Goal: Information Seeking & Learning: Check status

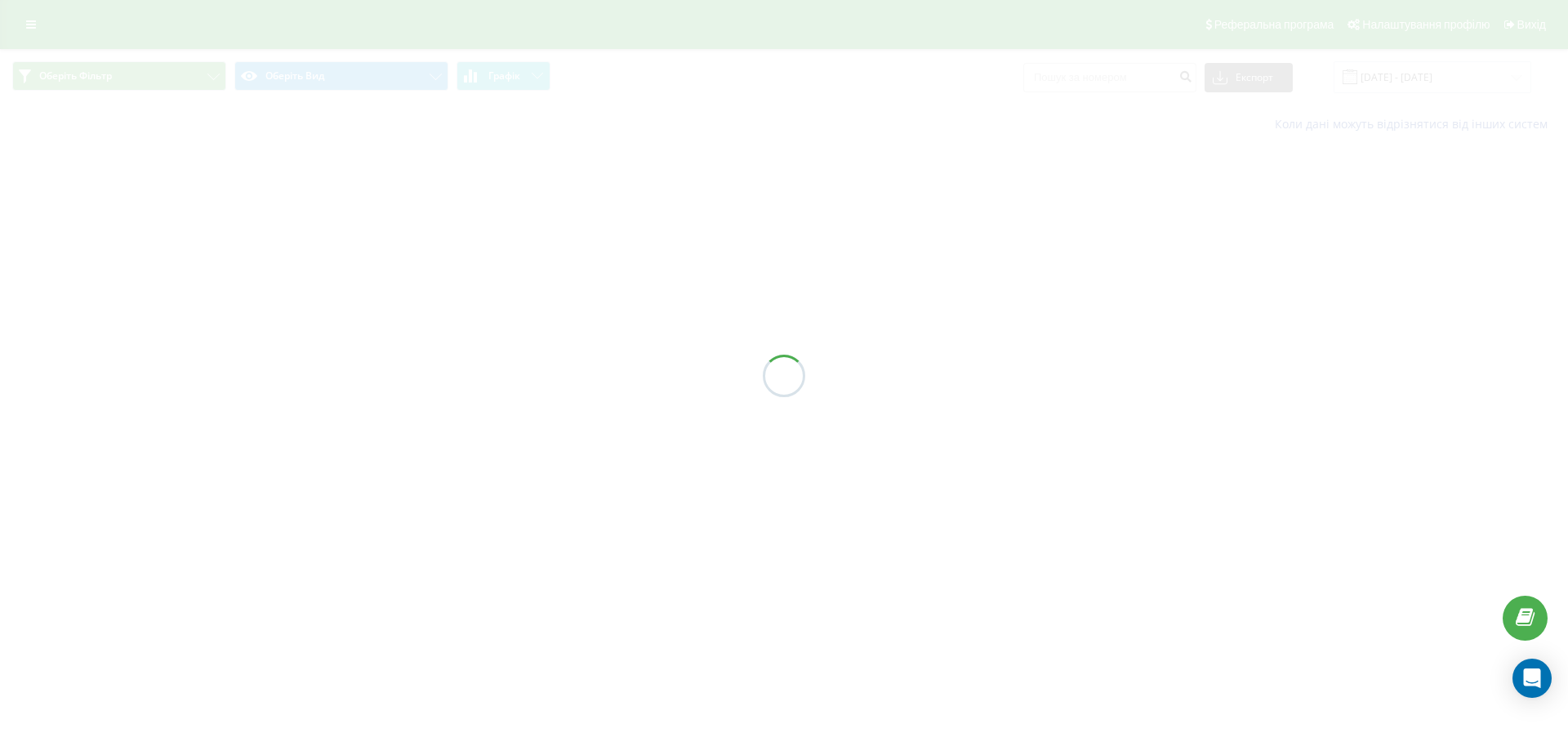
click at [1113, 80] on div at bounding box center [784, 375] width 1568 height 751
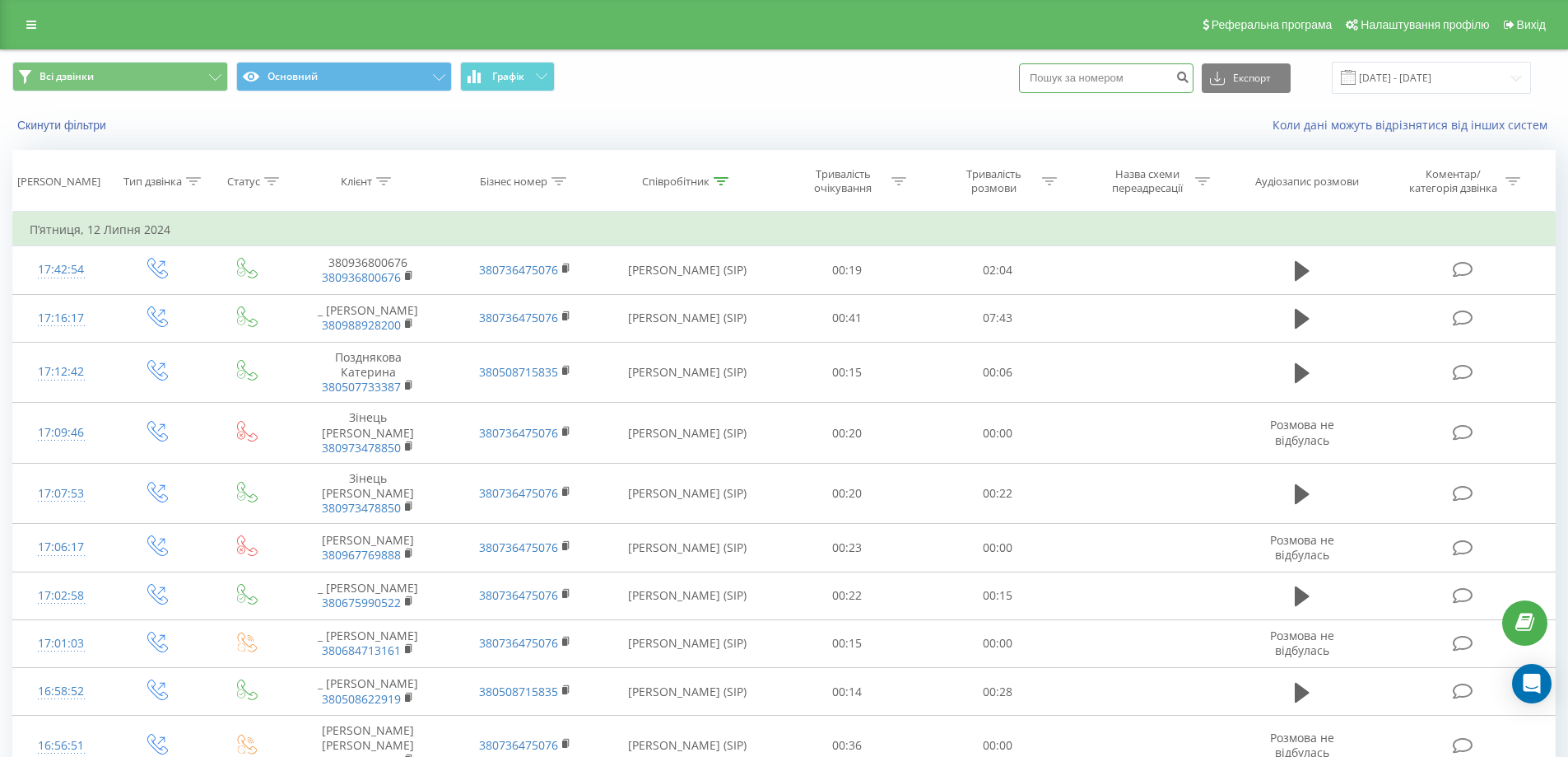
click at [1105, 72] on input at bounding box center [1106, 78] width 174 height 30
paste input "380673987676"
type input "380673987676"
click at [1189, 75] on icon "submit" at bounding box center [1182, 75] width 14 height 10
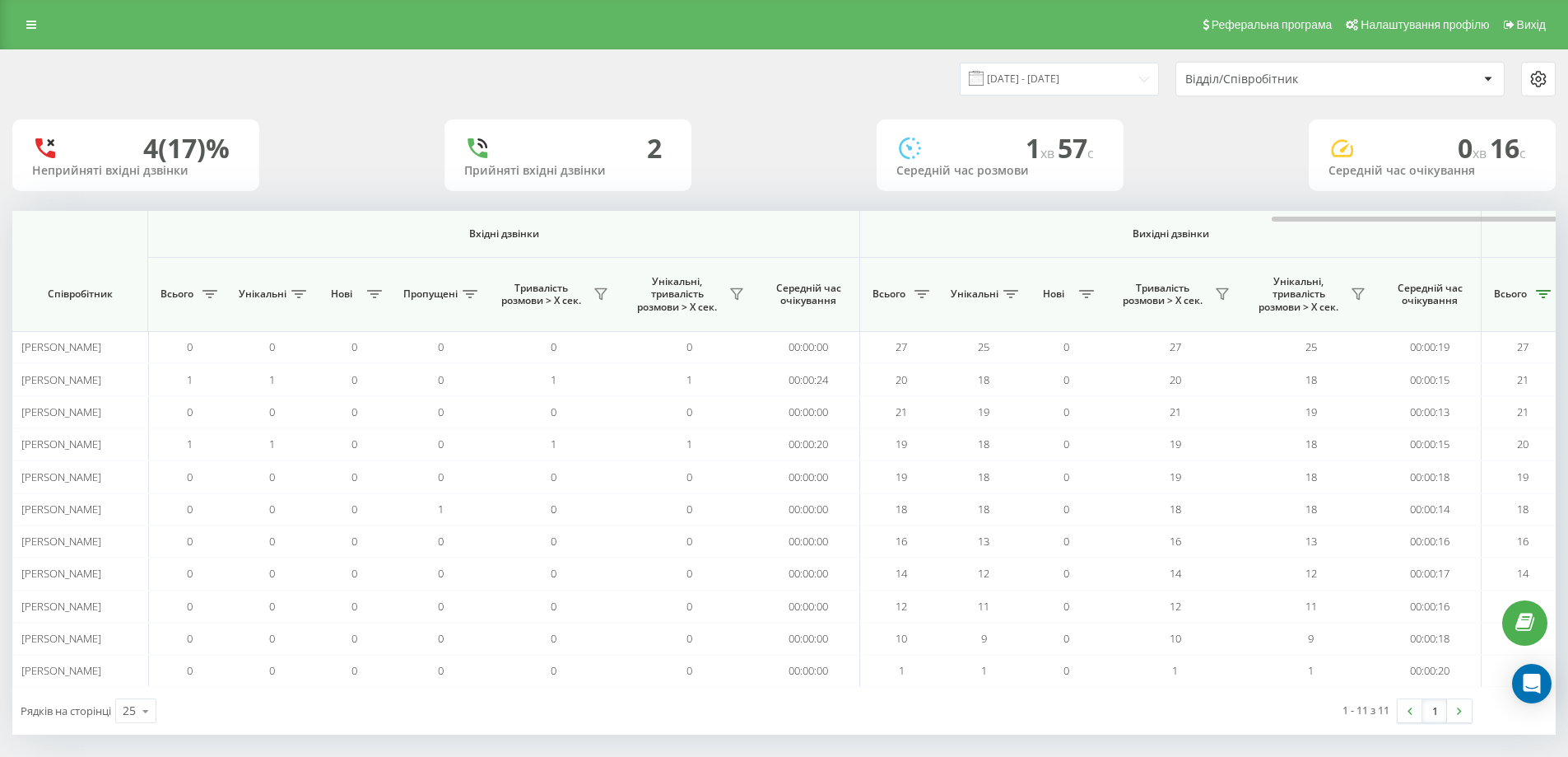
scroll to position [0, 753]
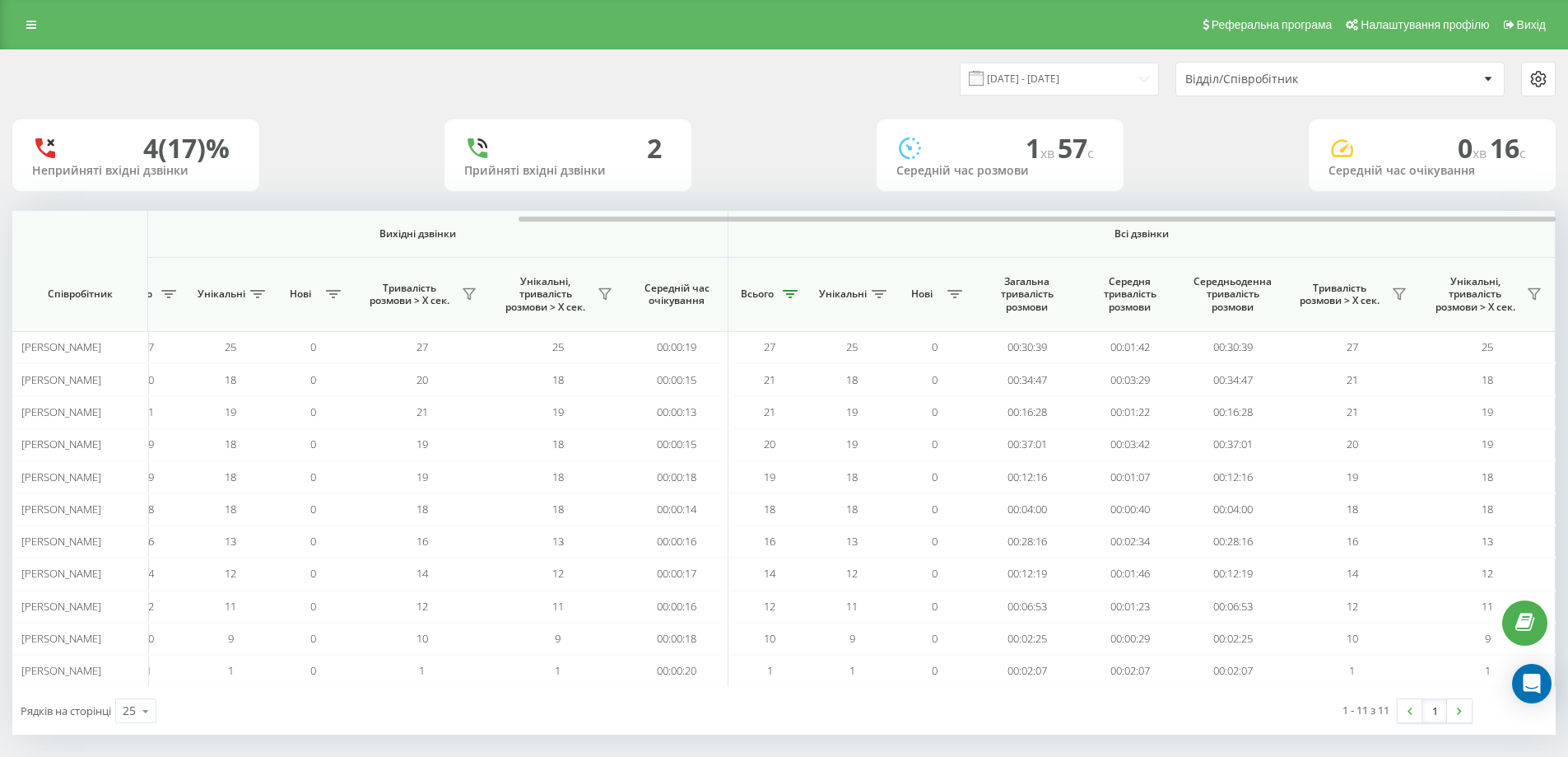
drag, startPoint x: 0, startPoint y: 0, endPoint x: 1234, endPoint y: 88, distance: 1237.1
click at [1230, 88] on div "Відділ/Співробітник" at bounding box center [1339, 79] width 328 height 33
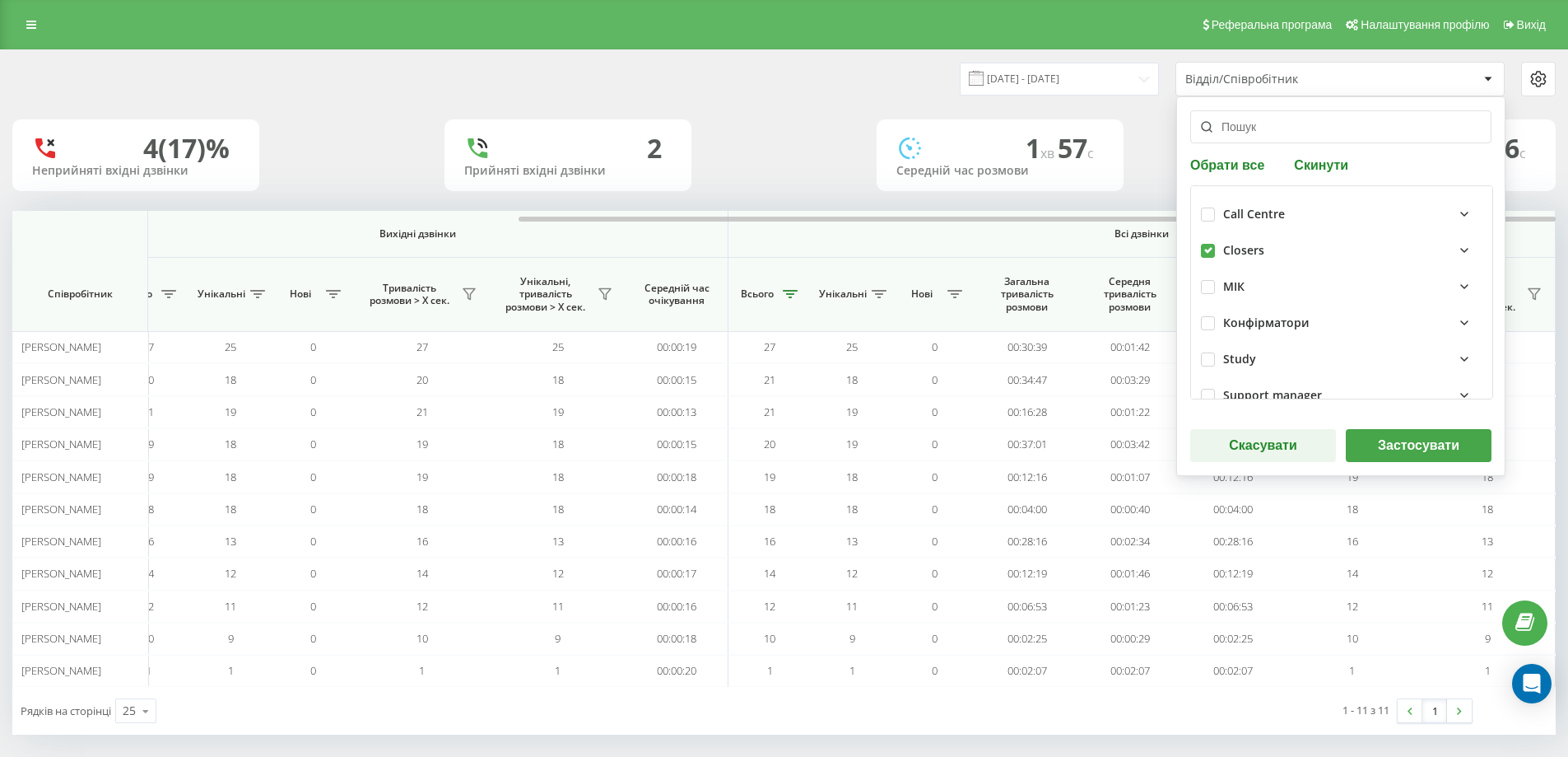
click at [1410, 452] on button "Застосувати" at bounding box center [1419, 446] width 146 height 33
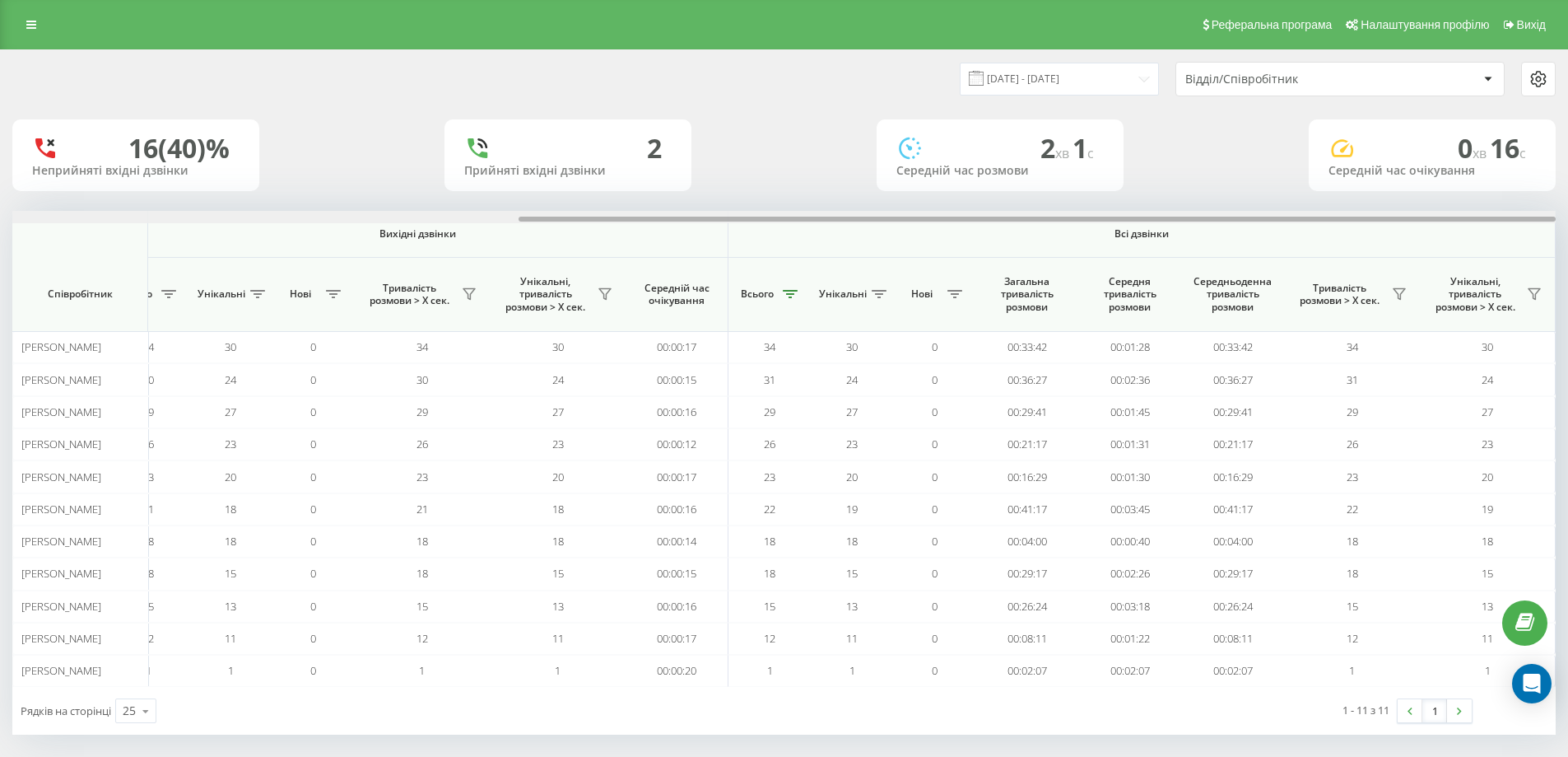
drag, startPoint x: 559, startPoint y: 220, endPoint x: 1354, endPoint y: 223, distance: 795.0
click at [1354, 222] on div at bounding box center [784, 216] width 1543 height 12
click at [1094, 83] on input "22.08.2025 - 22.08.2025" at bounding box center [1059, 78] width 199 height 32
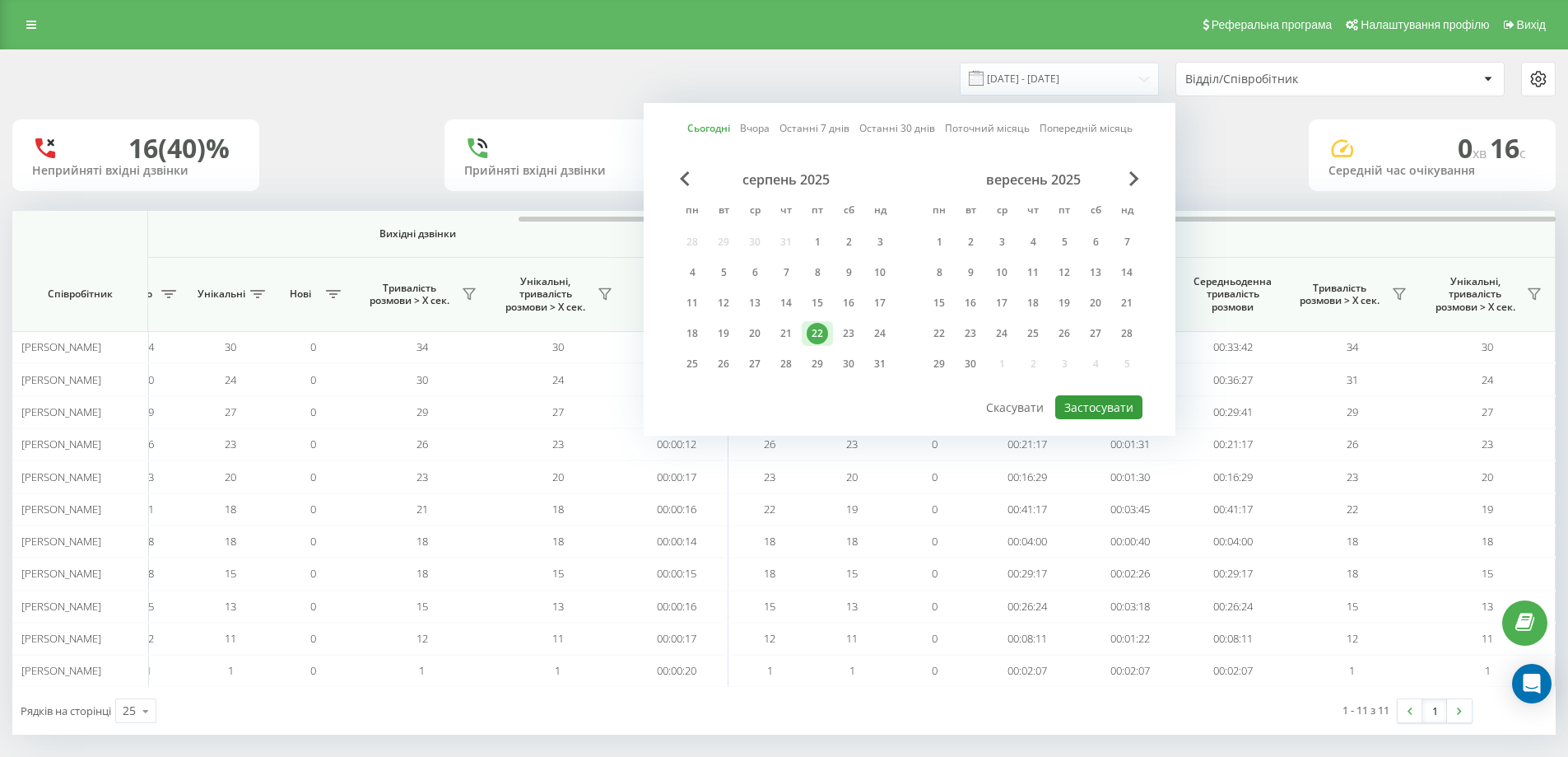
click at [1115, 410] on button "Застосувати" at bounding box center [1099, 407] width 87 height 24
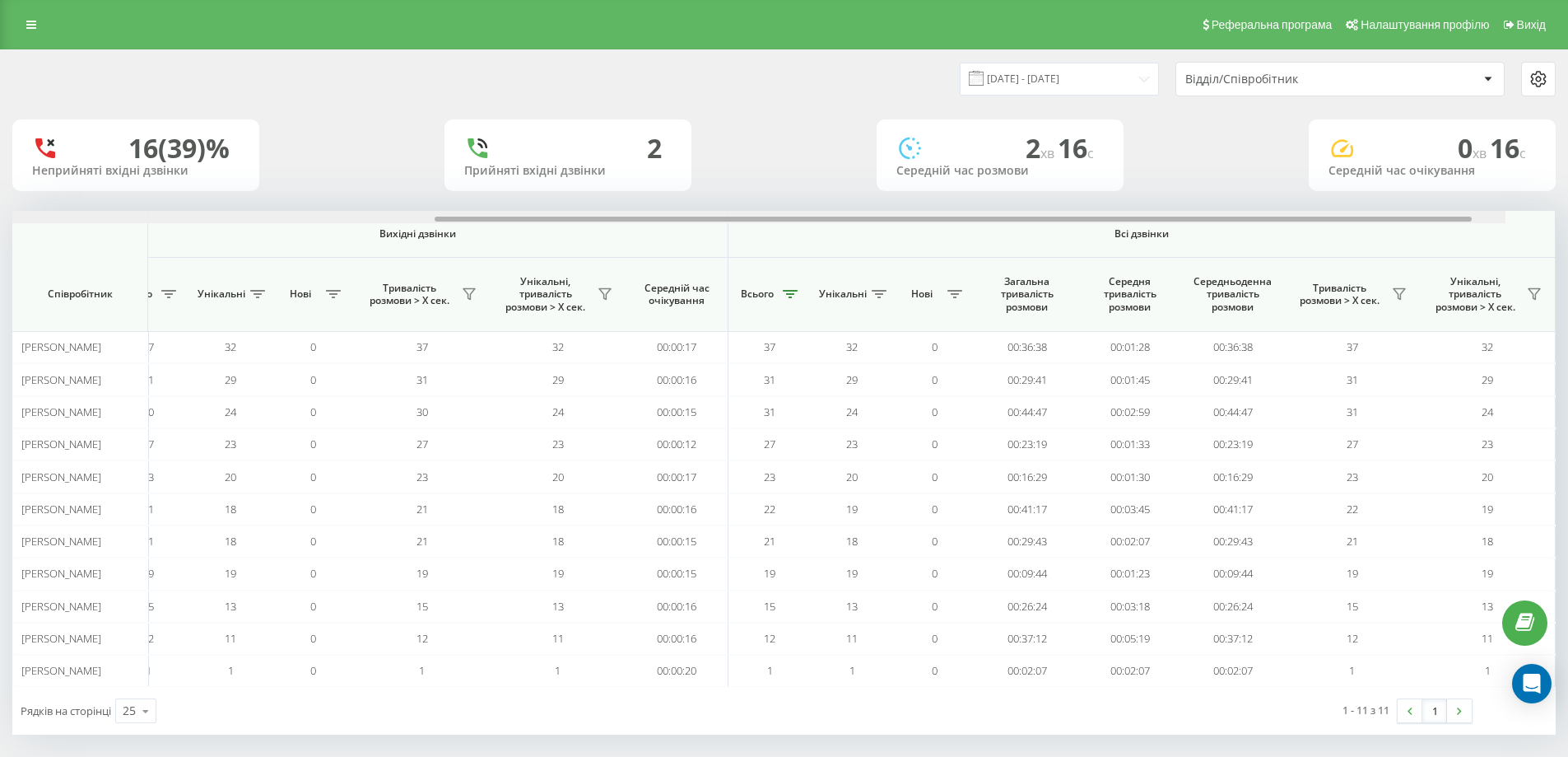
drag, startPoint x: 404, startPoint y: 219, endPoint x: 1175, endPoint y: 267, distance: 772.5
click at [1221, 239] on div "Вхідні дзвінки Вихідні дзвінки Всі дзвінки Співробітник Всього Унікальні Нові П…" at bounding box center [784, 448] width 1543 height 476
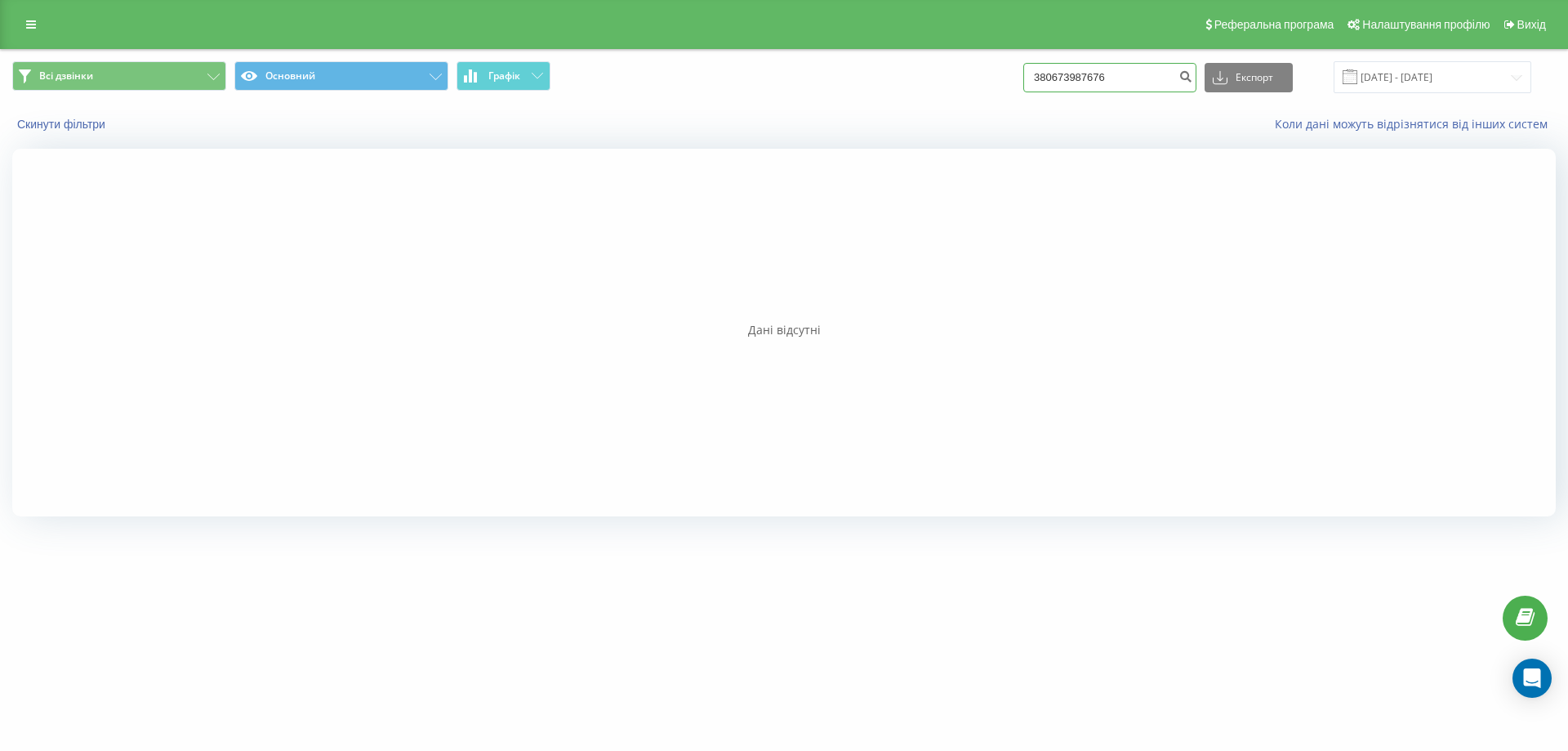
click at [1143, 76] on input "380673987676" at bounding box center [1109, 78] width 173 height 29
click at [1192, 79] on icon "submit" at bounding box center [1185, 75] width 14 height 10
click at [1140, 75] on input "380673987676" at bounding box center [1109, 78] width 173 height 29
